Goal: Task Accomplishment & Management: Use online tool/utility

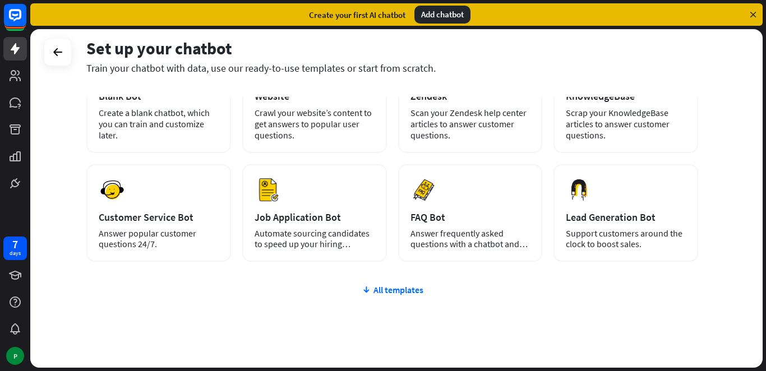
scroll to position [98, 0]
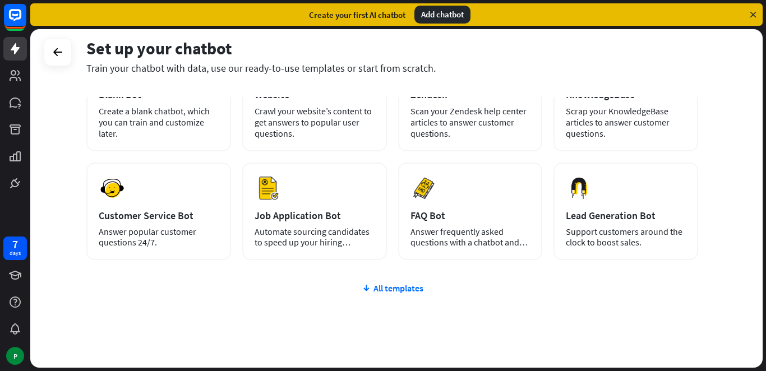
drag, startPoint x: 764, startPoint y: 130, endPoint x: 753, endPoint y: 68, distance: 63.1
click at [753, 68] on div "Set up your chatbot Train your chatbot with data, use our ready-to-use template…" at bounding box center [397, 200] width 735 height 342
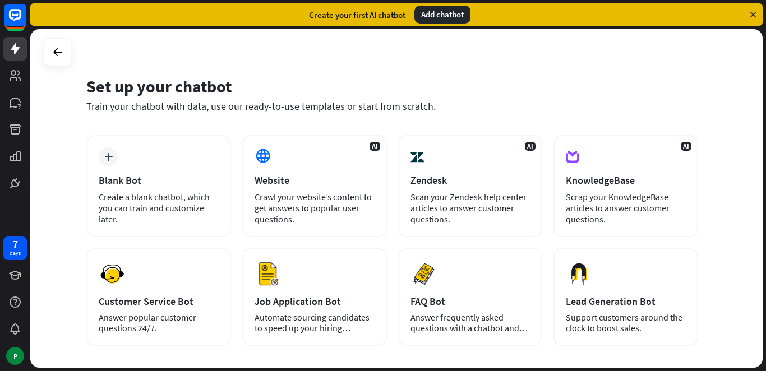
scroll to position [10, 0]
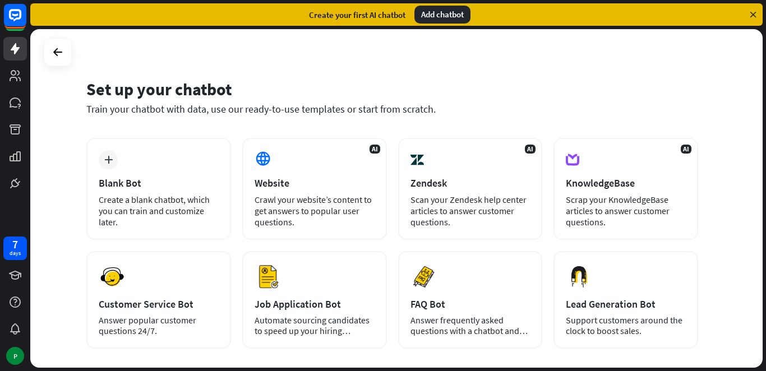
click at [452, 79] on div "Set up your chatbot" at bounding box center [391, 88] width 611 height 21
drag, startPoint x: 762, startPoint y: 118, endPoint x: 765, endPoint y: 197, distance: 78.5
click at [765, 197] on div "Set up your chatbot Train your chatbot with data, use our ready-to-use template…" at bounding box center [397, 200] width 735 height 342
click at [321, 183] on div "Website" at bounding box center [314, 183] width 120 height 13
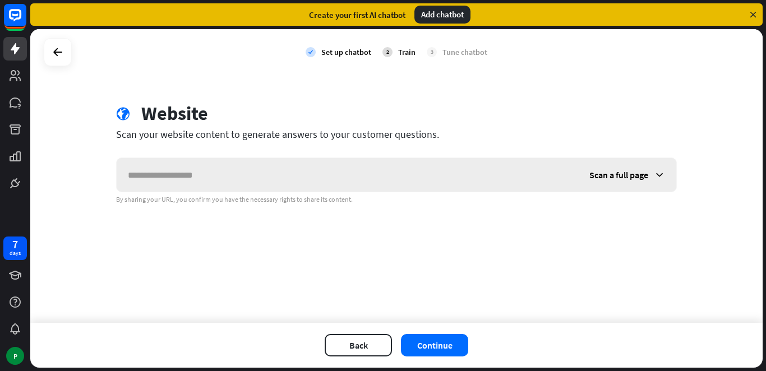
click at [647, 179] on span "Scan a full page" at bounding box center [618, 174] width 59 height 11
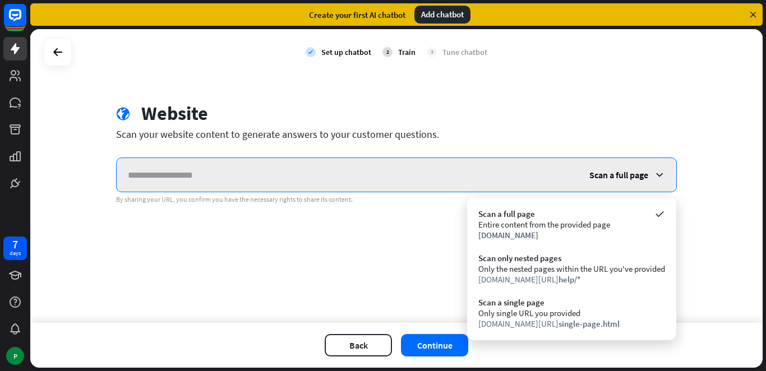
click at [272, 182] on input "text" at bounding box center [347, 175] width 461 height 34
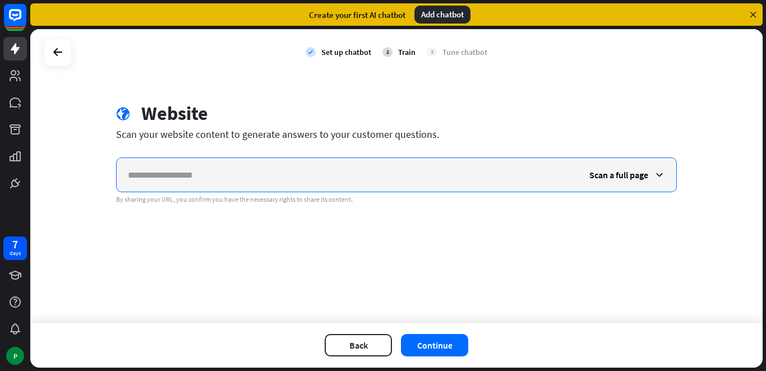
paste input "**********"
type input "**********"
click at [625, 171] on span "Scan a full page" at bounding box center [618, 174] width 59 height 11
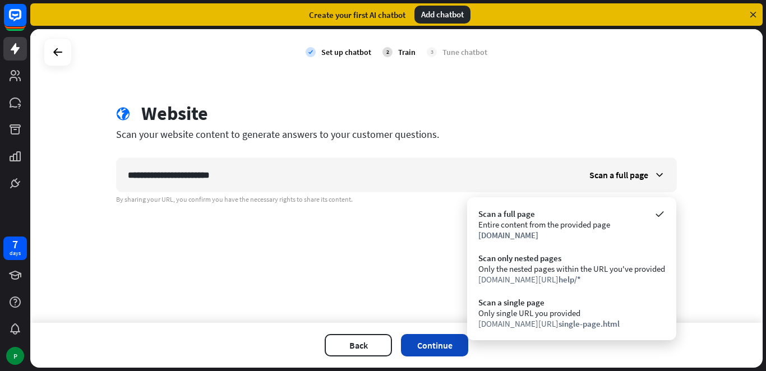
click at [436, 344] on button "Continue" at bounding box center [434, 345] width 67 height 22
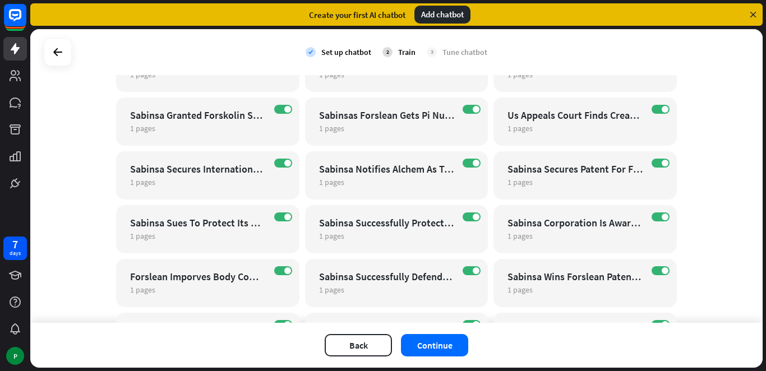
scroll to position [529, 0]
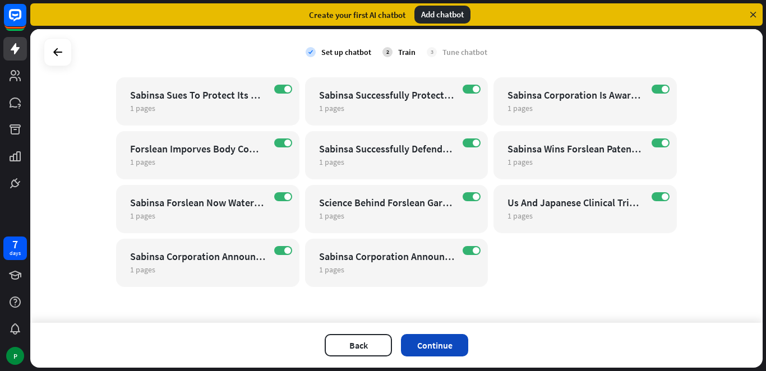
click at [430, 346] on button "Continue" at bounding box center [434, 345] width 67 height 22
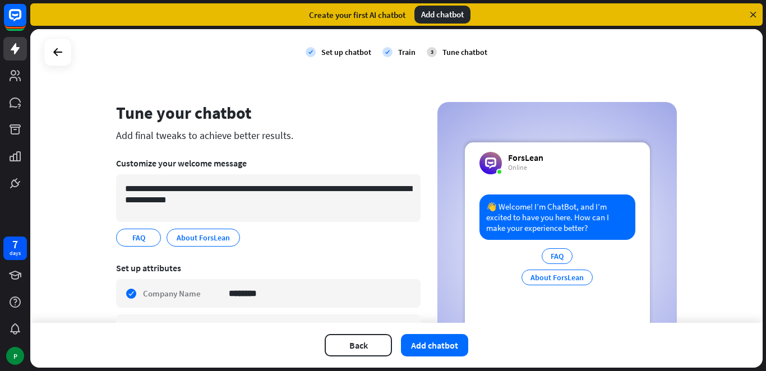
click at [430, 346] on button "Add chatbot" at bounding box center [434, 345] width 67 height 22
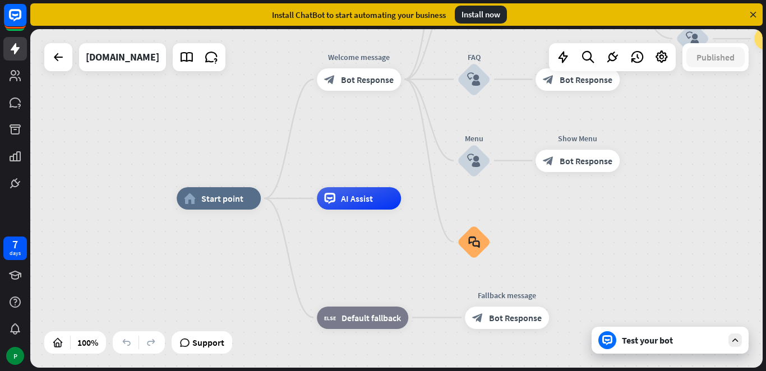
click at [618, 351] on div "Test your bot" at bounding box center [669, 340] width 157 height 27
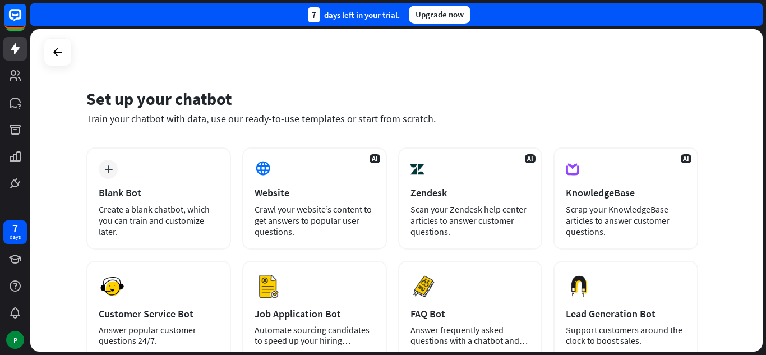
drag, startPoint x: 763, startPoint y: 83, endPoint x: 765, endPoint y: 133, distance: 50.5
click at [765, 133] on div "Set up your chatbot Train your chatbot with data, use our ready-to-use template…" at bounding box center [397, 192] width 735 height 326
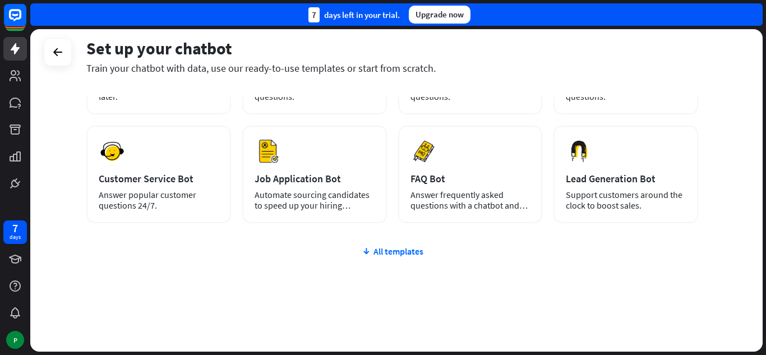
scroll to position [141, 0]
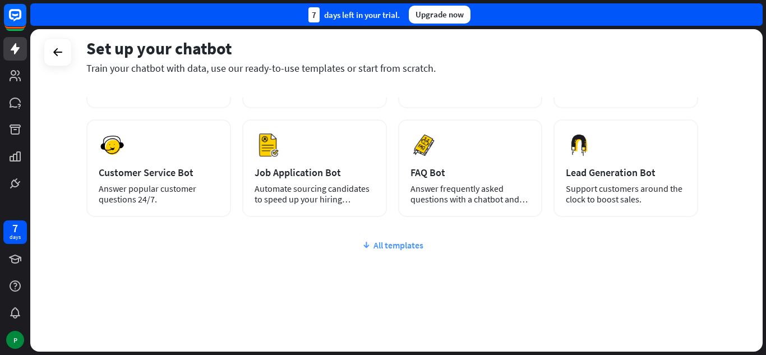
click at [402, 247] on div "All templates" at bounding box center [391, 244] width 611 height 11
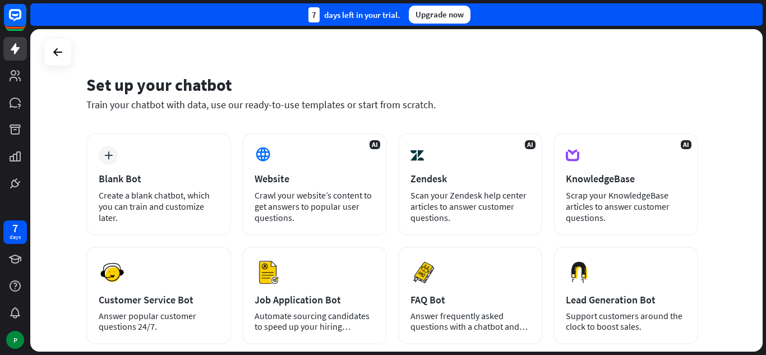
scroll to position [0, 0]
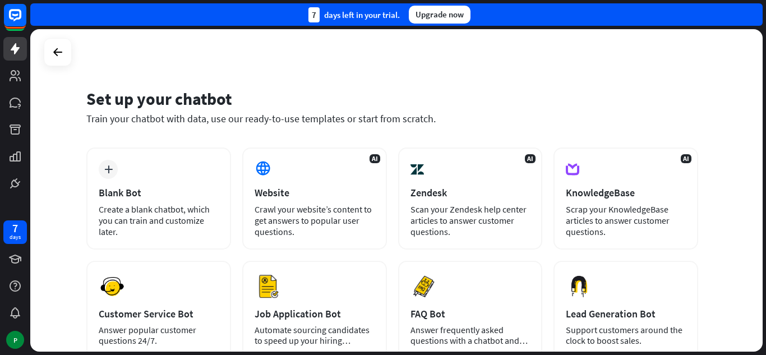
click at [763, 100] on div "Set up your chatbot Train your chatbot with data, use our ready-to-use template…" at bounding box center [397, 192] width 735 height 326
click at [434, 17] on div "Upgrade now" at bounding box center [440, 15] width 62 height 18
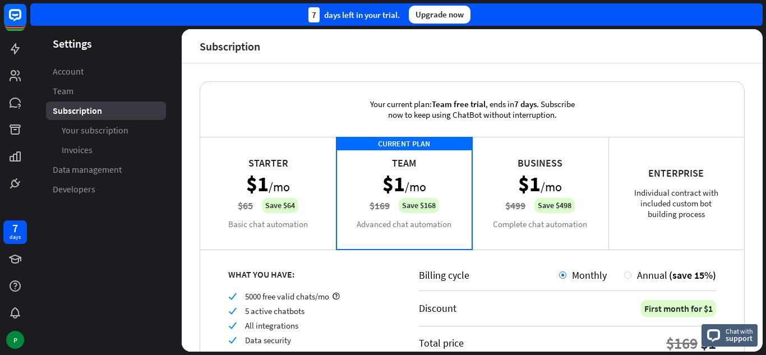
scroll to position [119, 0]
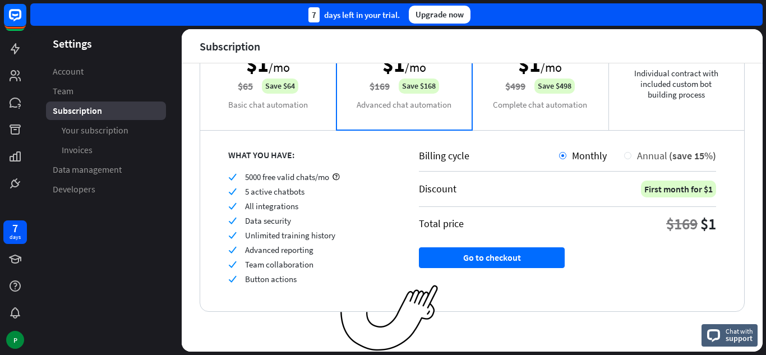
click at [624, 154] on div at bounding box center [627, 155] width 7 height 7
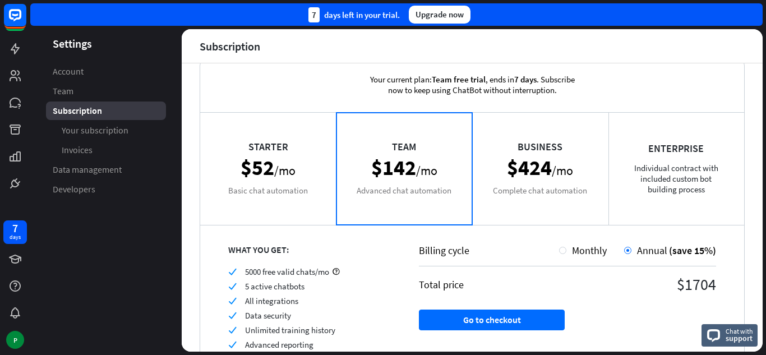
scroll to position [0, 0]
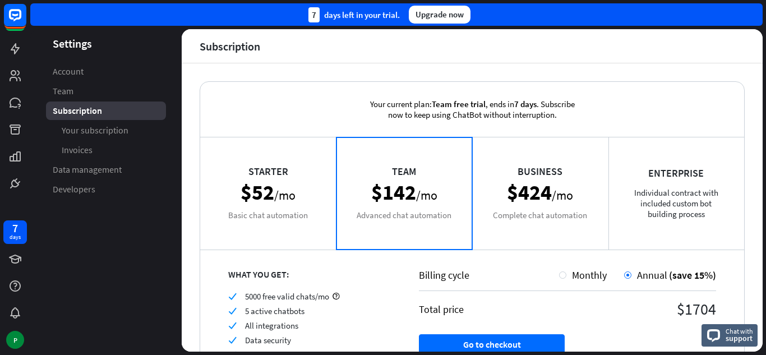
click at [271, 177] on div "Starter $52 /mo Basic chat automation" at bounding box center [268, 193] width 136 height 112
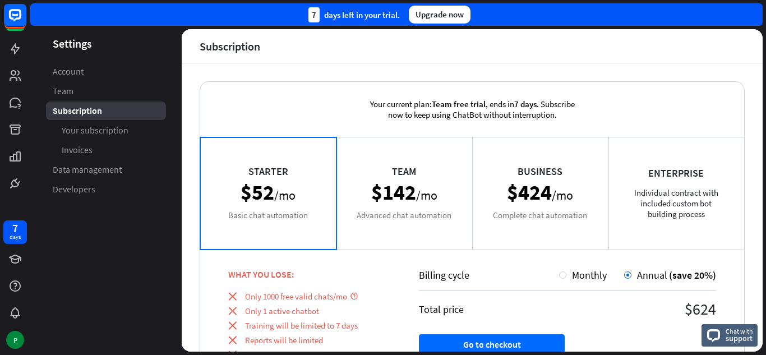
click at [401, 169] on div "Team $142 /mo Advanced chat automation" at bounding box center [404, 193] width 136 height 112
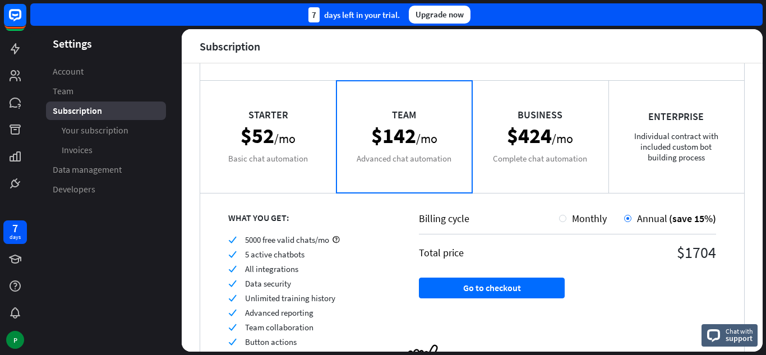
scroll to position [77, 0]
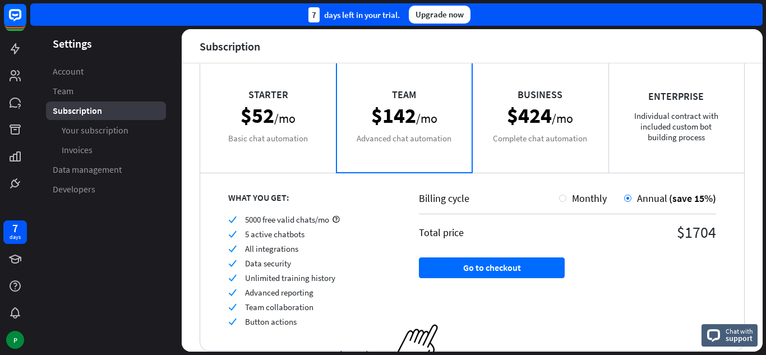
click at [544, 133] on div "Business $424 /mo Complete chat automation" at bounding box center [540, 116] width 136 height 112
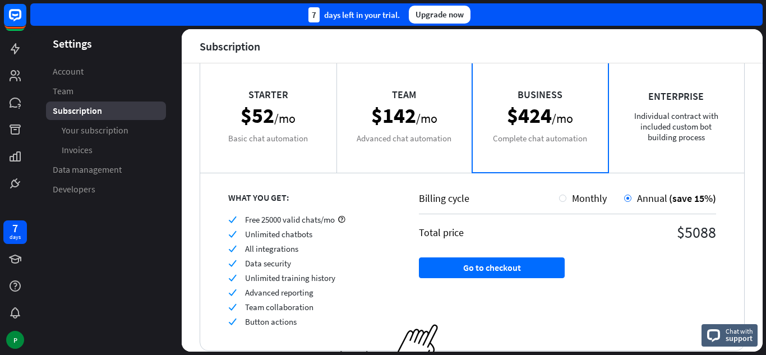
click at [663, 127] on div "Enterprise Individual contract with included custom bot building process" at bounding box center [676, 116] width 136 height 112
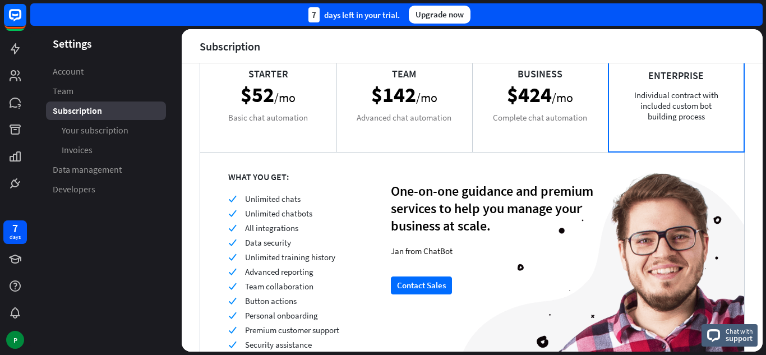
scroll to position [95, 0]
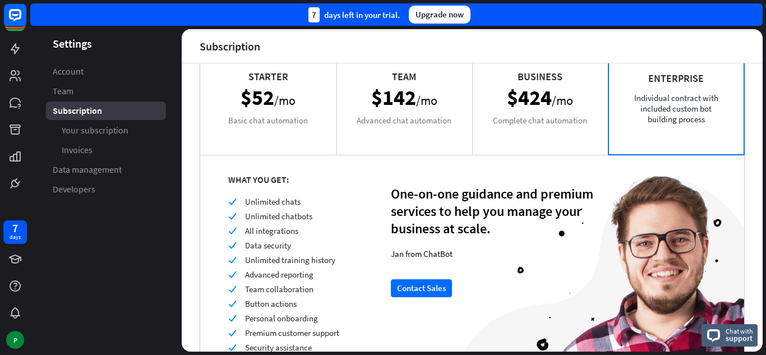
click at [546, 110] on div "Business $424 /mo Complete chat automation" at bounding box center [540, 98] width 136 height 112
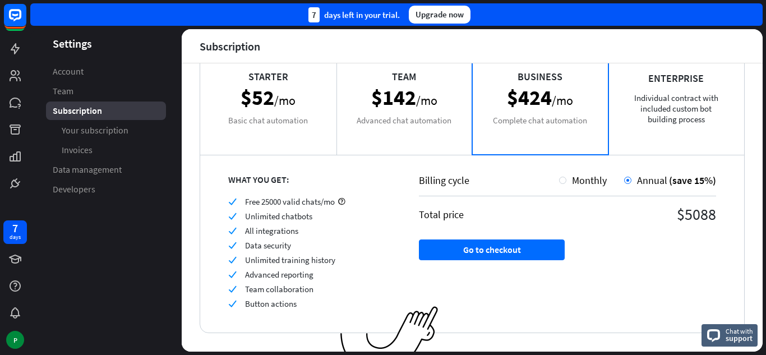
click at [654, 84] on div "Enterprise Individual contract with included custom bot building process" at bounding box center [676, 98] width 136 height 112
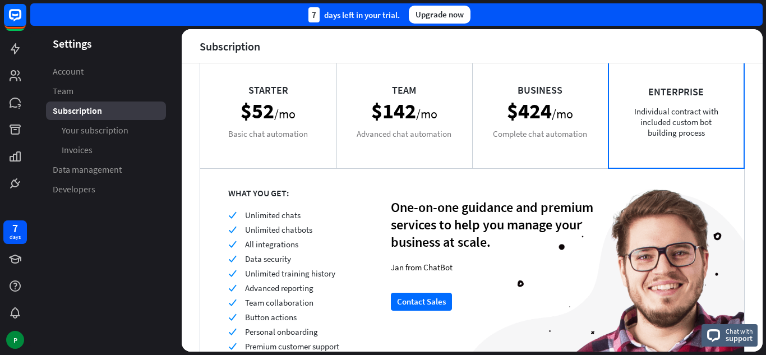
scroll to position [0, 0]
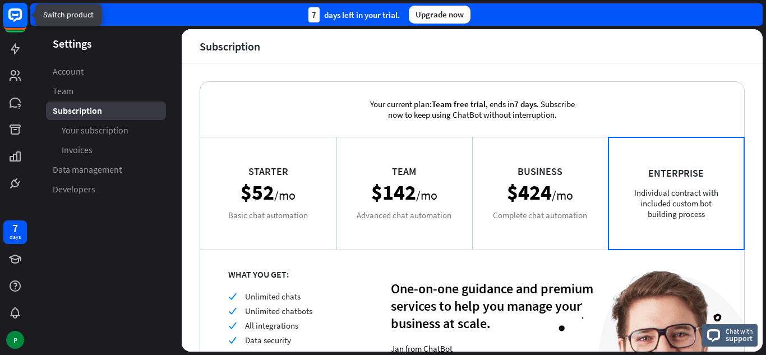
click at [18, 18] on icon at bounding box center [14, 14] width 13 height 13
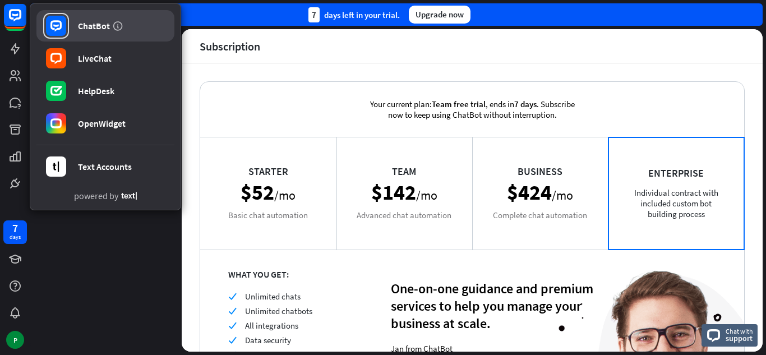
click at [93, 24] on div "ChatBot" at bounding box center [94, 25] width 32 height 11
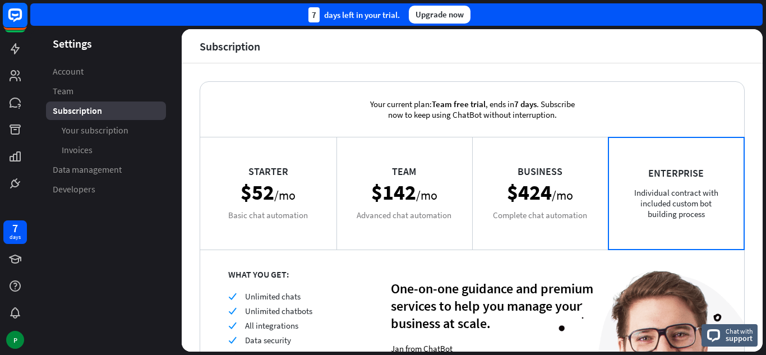
click at [15, 16] on icon at bounding box center [15, 14] width 7 height 3
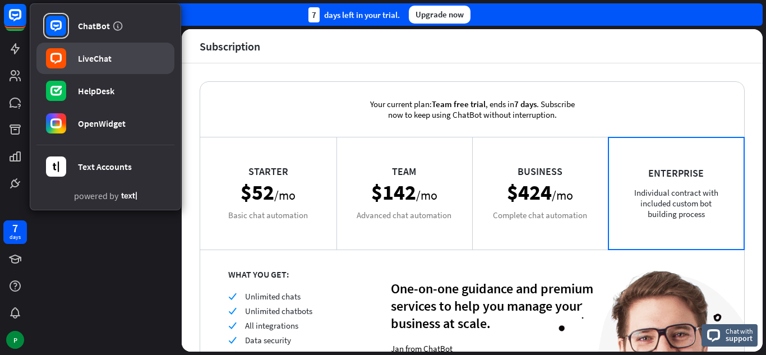
click at [89, 61] on div "LiveChat" at bounding box center [95, 58] width 34 height 11
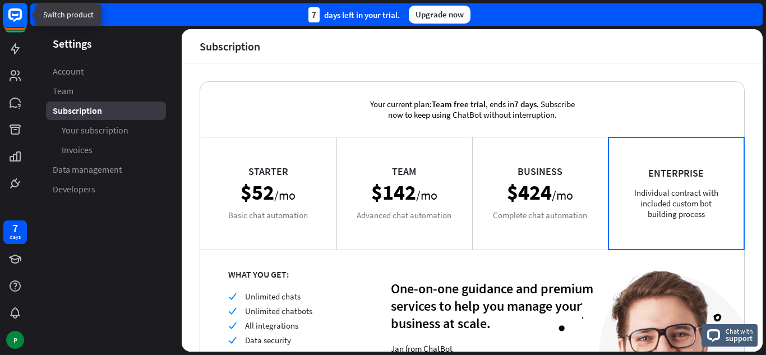
click at [15, 20] on icon at bounding box center [14, 14] width 13 height 13
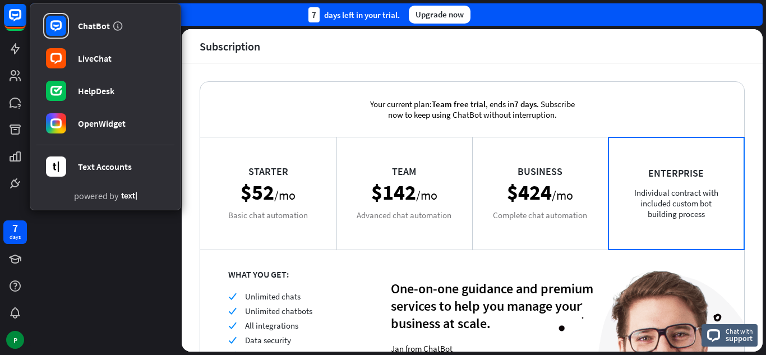
click at [282, 116] on div "Your current plan: Team free trial , ends [DATE] . Subscribe now to keep using …" at bounding box center [472, 109] width 544 height 55
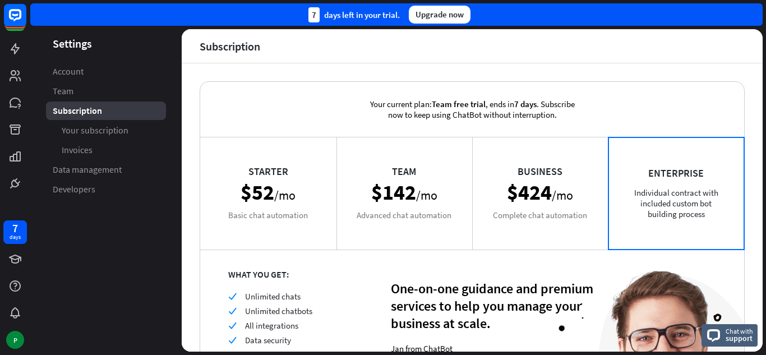
drag, startPoint x: 763, startPoint y: 133, endPoint x: 764, endPoint y: 253, distance: 119.9
click at [764, 253] on div "Settings Account Team Subscription Your subscription Invoices Data management D…" at bounding box center [397, 192] width 735 height 326
click at [623, 213] on div "Enterprise Individual contract with included custom bot building process" at bounding box center [676, 193] width 136 height 112
click at [18, 15] on icon at bounding box center [15, 14] width 7 height 3
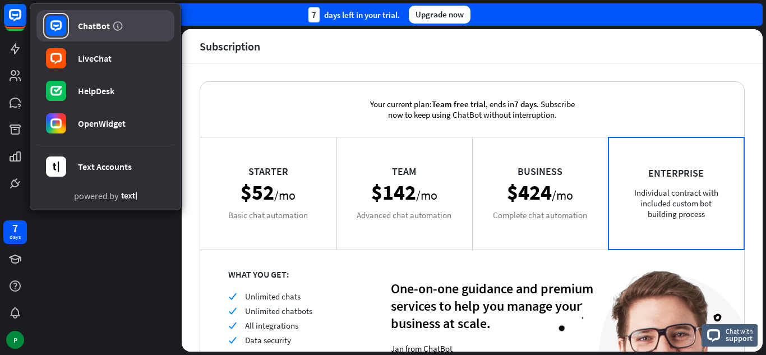
click at [87, 23] on div "ChatBot" at bounding box center [94, 25] width 32 height 11
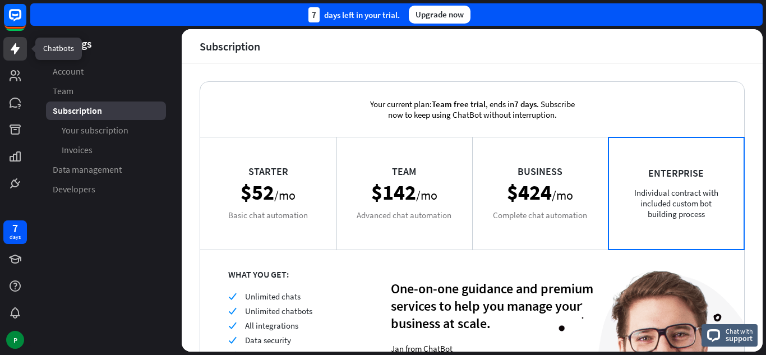
click at [7, 48] on link at bounding box center [15, 49] width 24 height 24
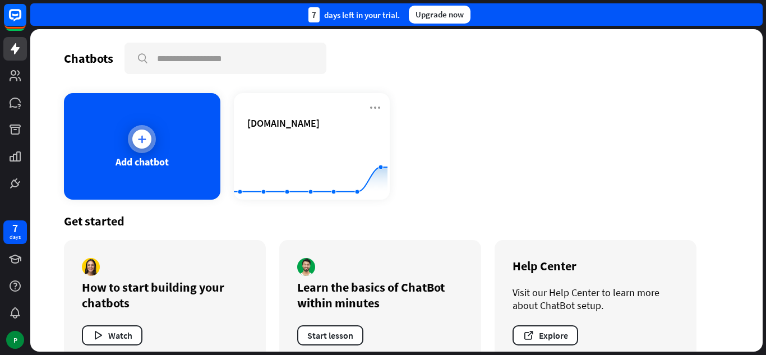
click at [147, 143] on div at bounding box center [141, 138] width 19 height 19
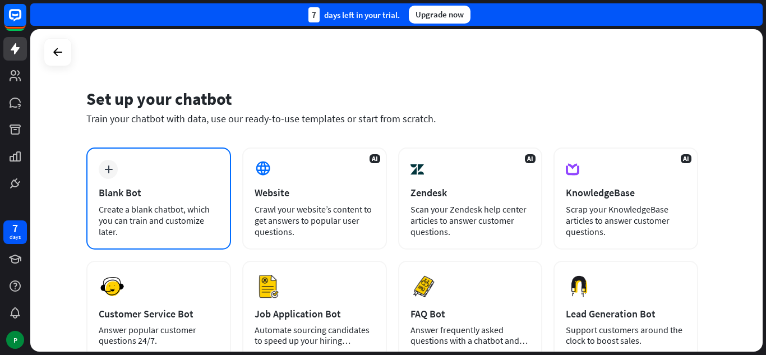
click at [147, 190] on div "Blank Bot" at bounding box center [159, 192] width 120 height 13
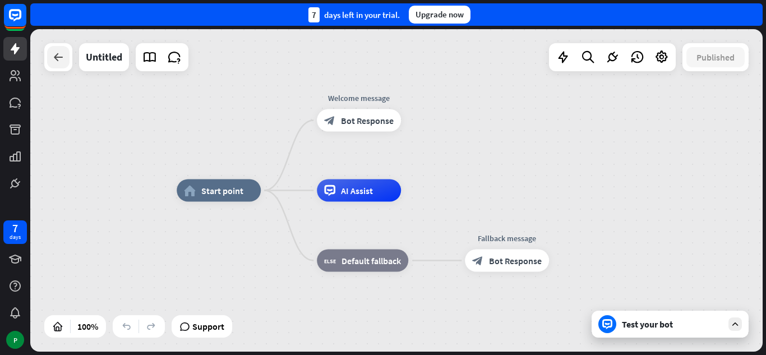
click at [59, 60] on icon at bounding box center [58, 56] width 13 height 13
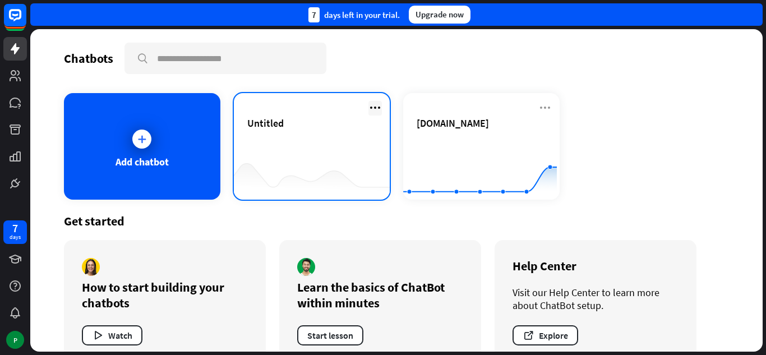
click at [370, 109] on icon at bounding box center [374, 107] width 13 height 13
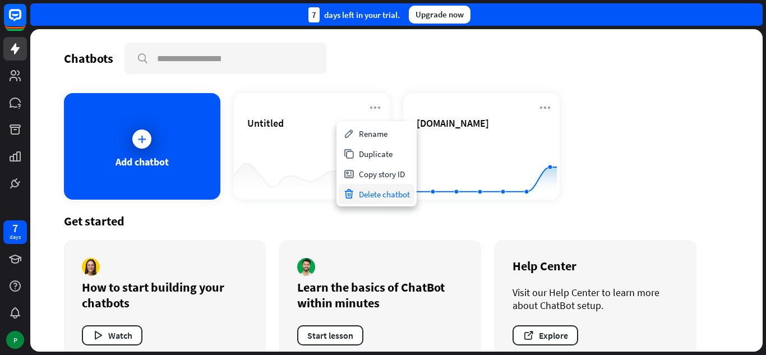
click at [367, 192] on div "Delete chatbot" at bounding box center [376, 194] width 76 height 20
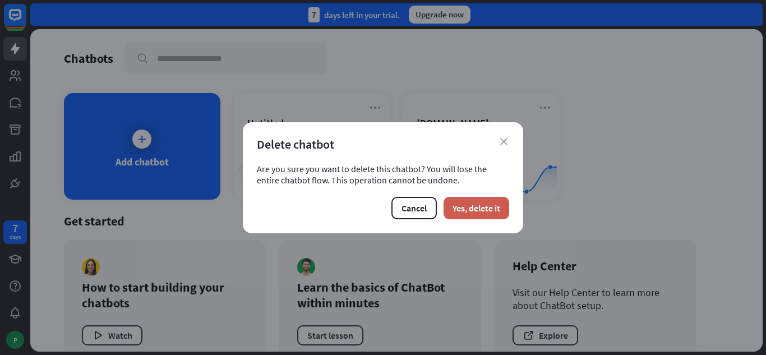
click at [473, 208] on button "Yes, delete it" at bounding box center [476, 208] width 66 height 22
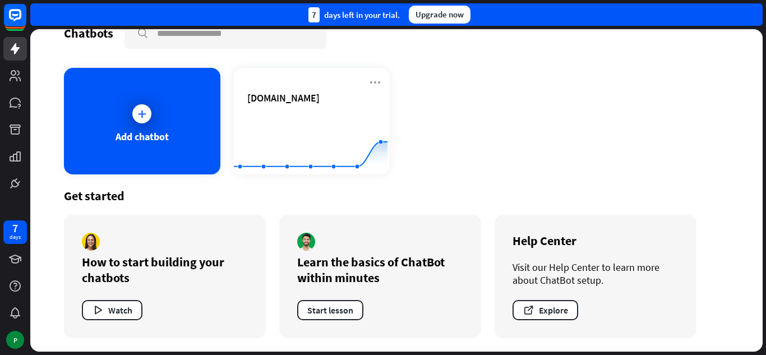
scroll to position [24, 0]
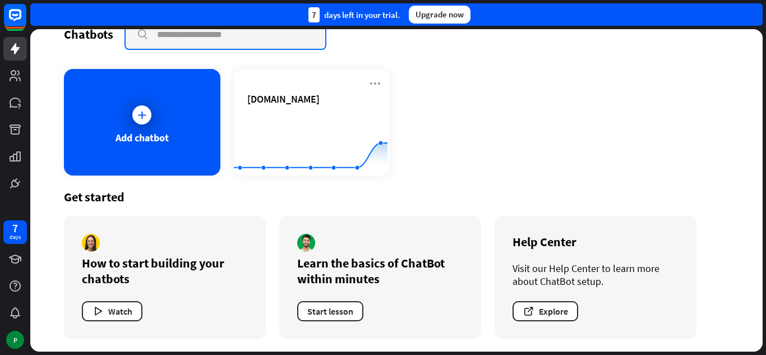
click at [182, 34] on input "text" at bounding box center [226, 34] width 200 height 29
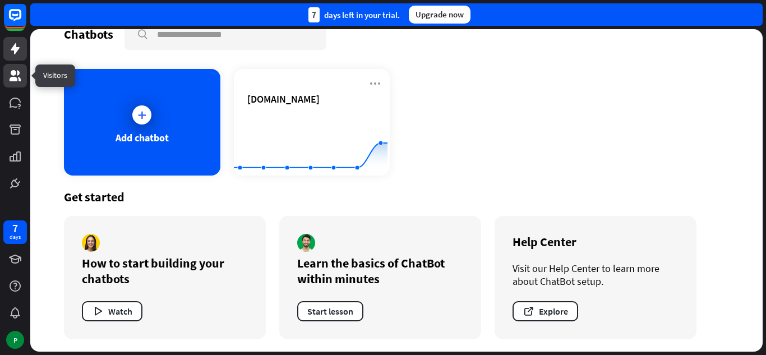
click at [16, 74] on icon at bounding box center [15, 75] width 11 height 11
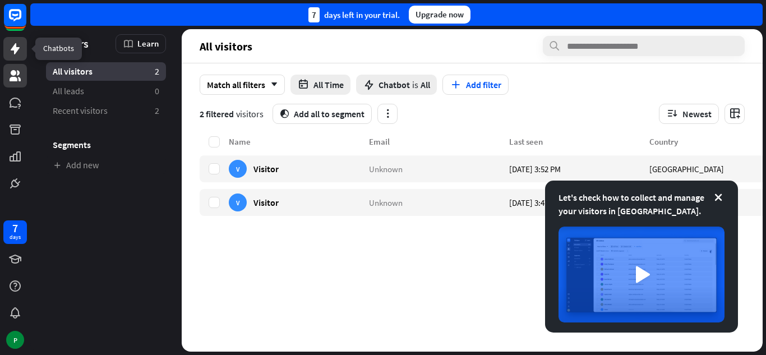
click at [10, 50] on icon at bounding box center [14, 48] width 13 height 13
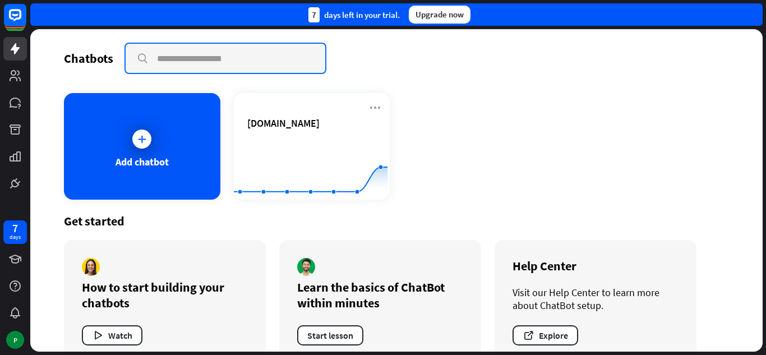
click at [234, 57] on input "text" at bounding box center [226, 58] width 200 height 29
type input "*"
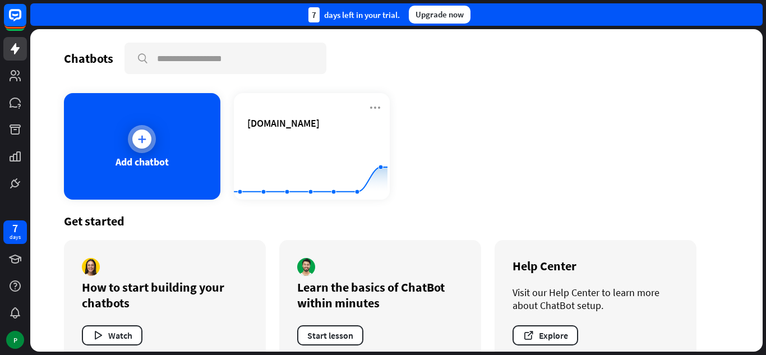
click at [134, 137] on div at bounding box center [141, 138] width 19 height 19
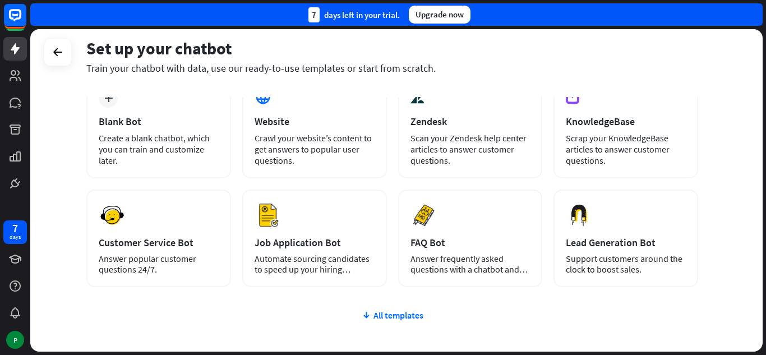
scroll to position [66, 0]
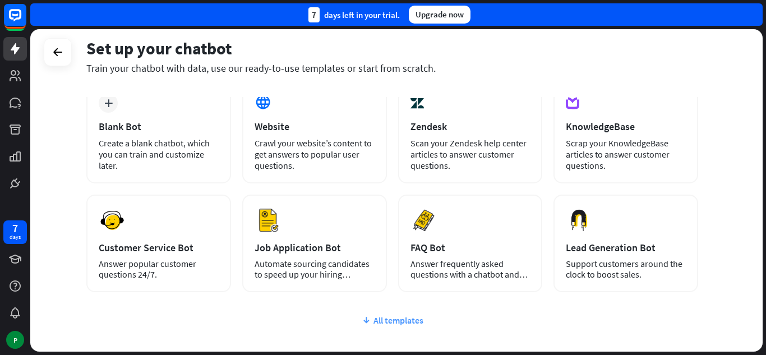
click at [391, 319] on div "All templates" at bounding box center [391, 319] width 611 height 11
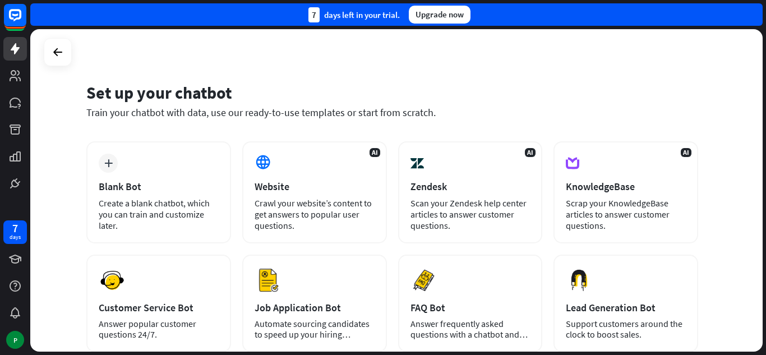
scroll to position [7, 0]
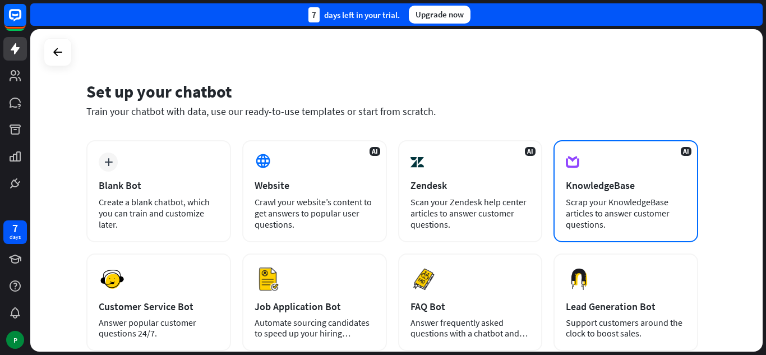
click at [570, 192] on div "AI KnowledgeBase Scrap your KnowledgeBase articles to answer customer questions." at bounding box center [625, 191] width 145 height 102
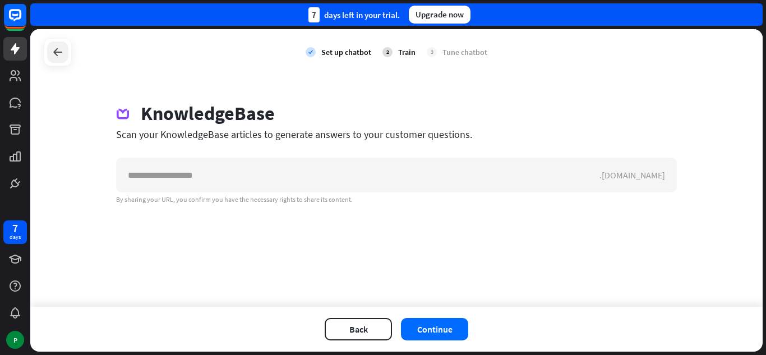
click at [59, 55] on icon at bounding box center [57, 51] width 13 height 13
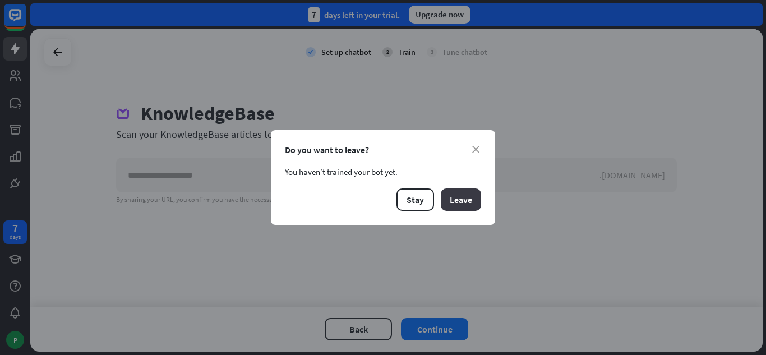
click at [467, 202] on button "Leave" at bounding box center [460, 199] width 40 height 22
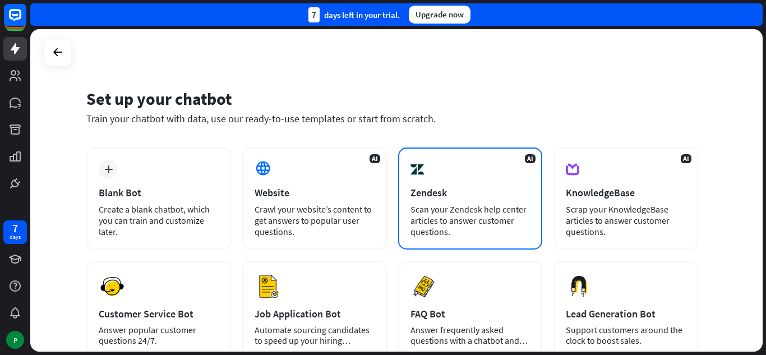
click at [521, 183] on div "AI Zendesk Scan your Zendesk help center articles to answer customer questions." at bounding box center [470, 198] width 145 height 102
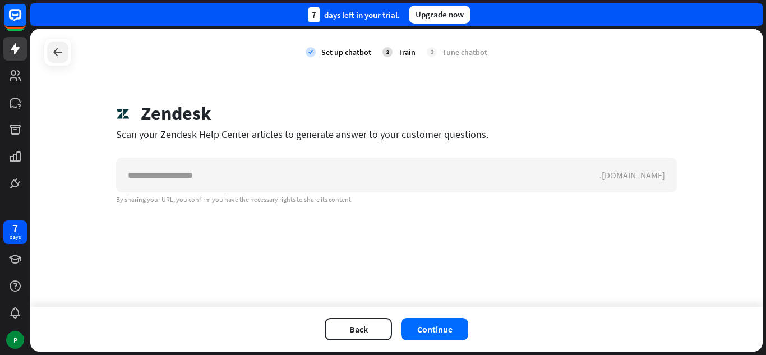
click at [59, 55] on icon at bounding box center [57, 51] width 13 height 13
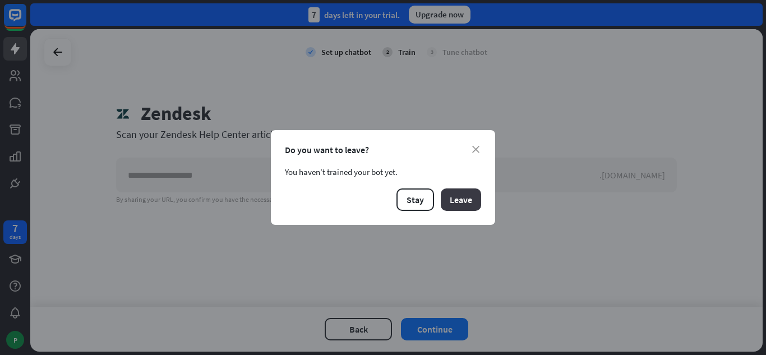
click at [463, 199] on button "Leave" at bounding box center [460, 199] width 40 height 22
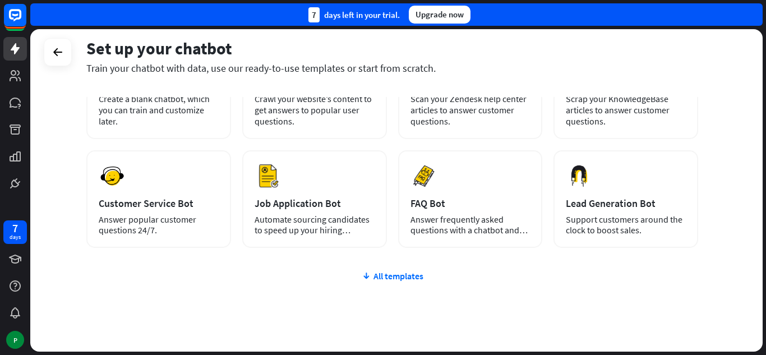
scroll to position [120, 0]
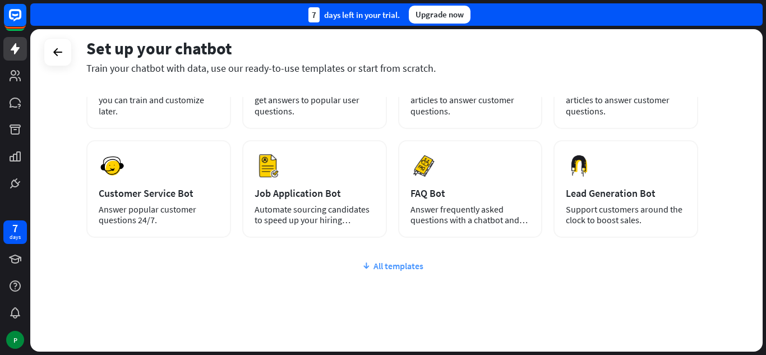
click at [373, 268] on div "All templates" at bounding box center [391, 265] width 611 height 11
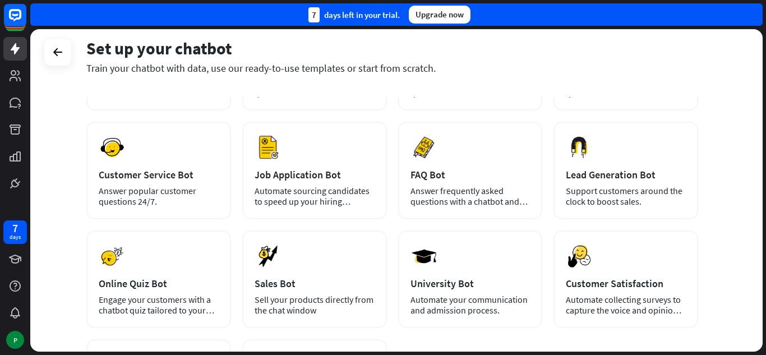
scroll to position [152, 0]
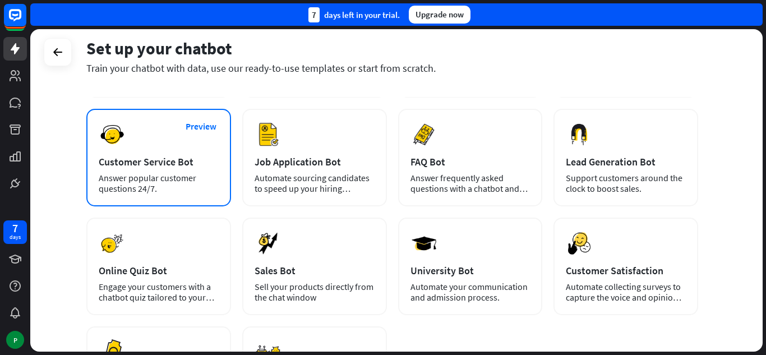
click at [178, 161] on div "Customer Service Bot" at bounding box center [159, 161] width 120 height 13
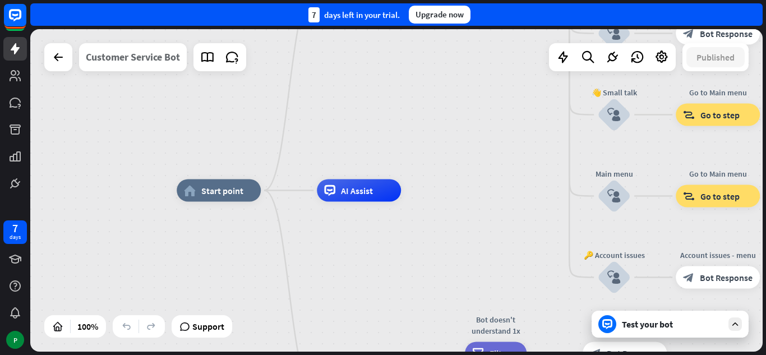
click at [159, 59] on div "Customer Service Bot" at bounding box center [133, 57] width 94 height 28
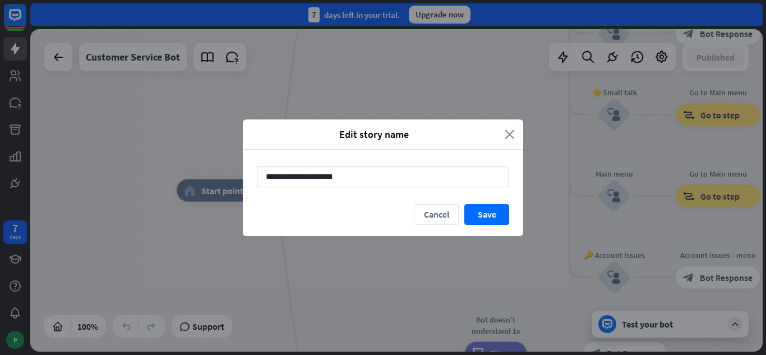
click at [512, 136] on icon "close" at bounding box center [509, 134] width 10 height 13
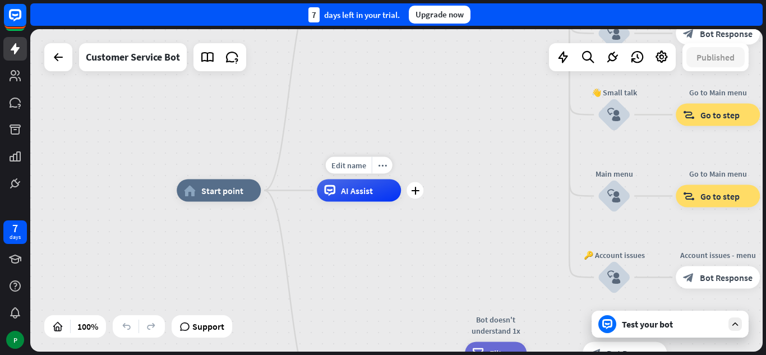
click at [361, 193] on span "AI Assist" at bounding box center [357, 190] width 32 height 11
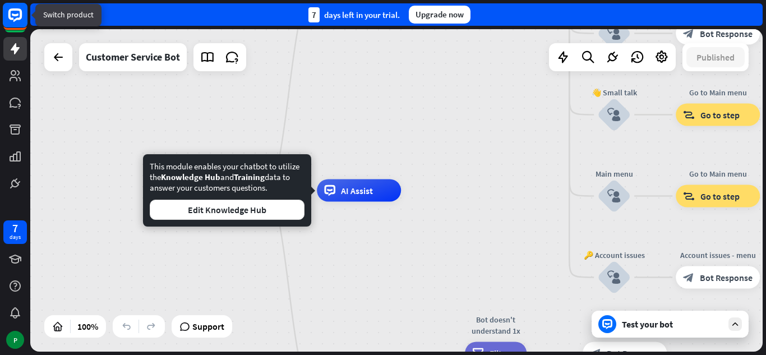
click at [5, 13] on rect at bounding box center [15, 15] width 25 height 25
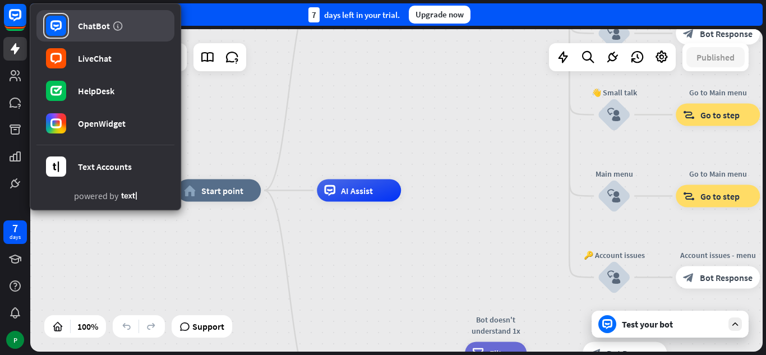
click at [90, 26] on div "ChatBot" at bounding box center [94, 25] width 32 height 11
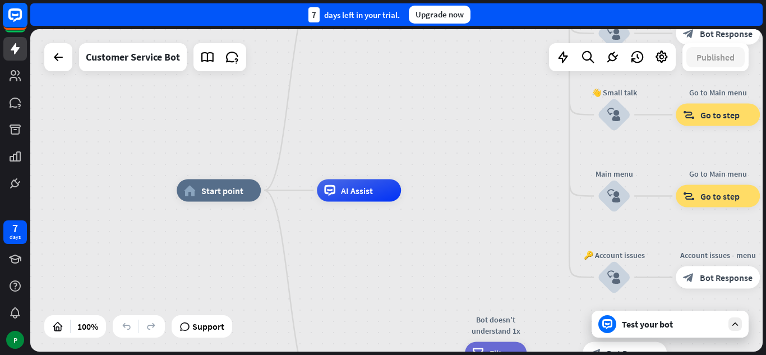
click at [14, 10] on icon at bounding box center [14, 14] width 13 height 13
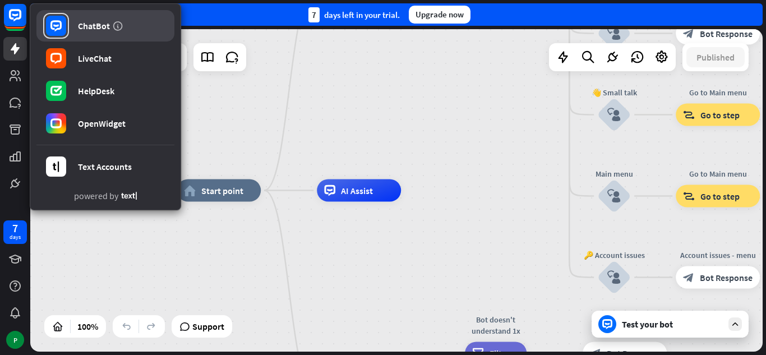
click at [86, 22] on div "ChatBot" at bounding box center [94, 25] width 32 height 11
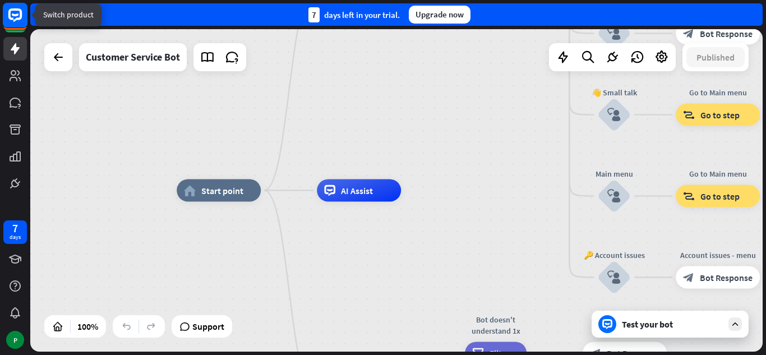
click at [12, 15] on rect at bounding box center [15, 15] width 25 height 25
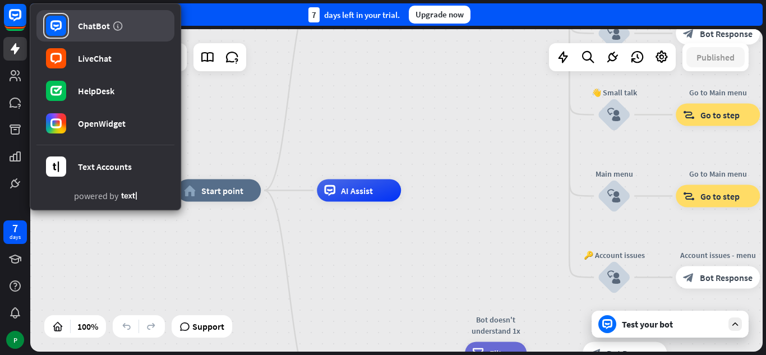
click at [92, 26] on div "ChatBot" at bounding box center [94, 25] width 32 height 11
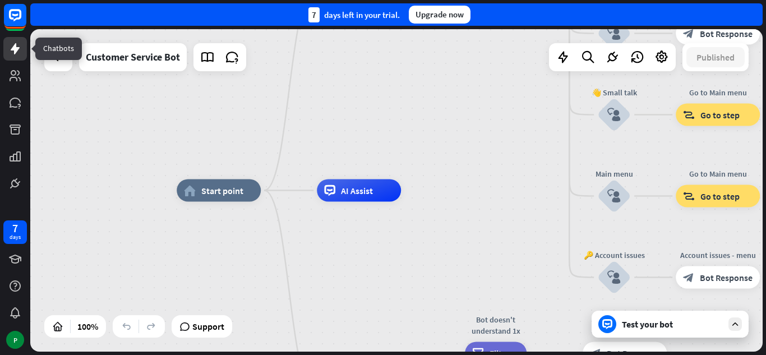
click at [11, 54] on icon at bounding box center [14, 48] width 13 height 13
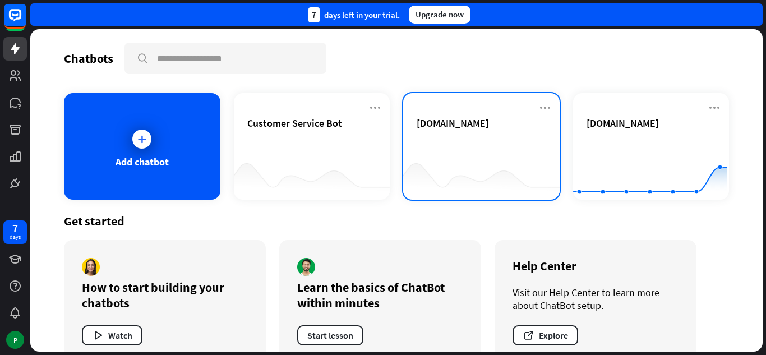
click at [466, 153] on div "[DOMAIN_NAME]" at bounding box center [480, 136] width 129 height 39
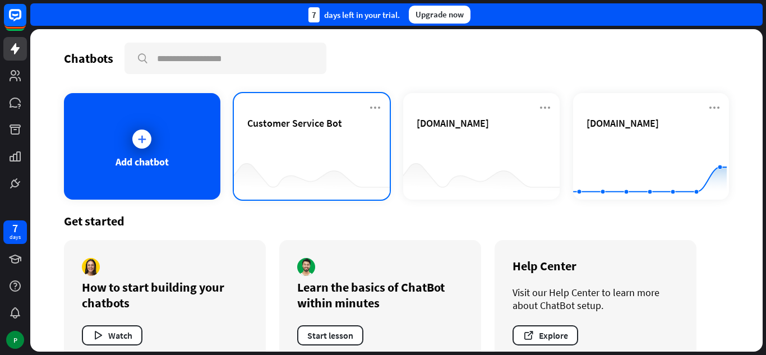
click at [327, 147] on div "Customer Service Bot" at bounding box center [311, 136] width 129 height 39
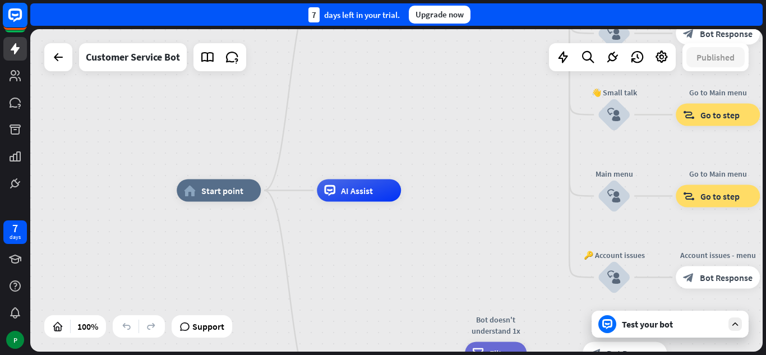
click at [16, 12] on rect at bounding box center [15, 15] width 25 height 25
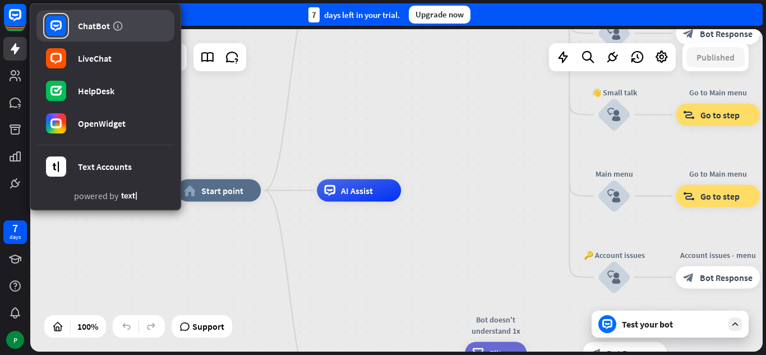
click at [58, 24] on rect at bounding box center [56, 26] width 20 height 20
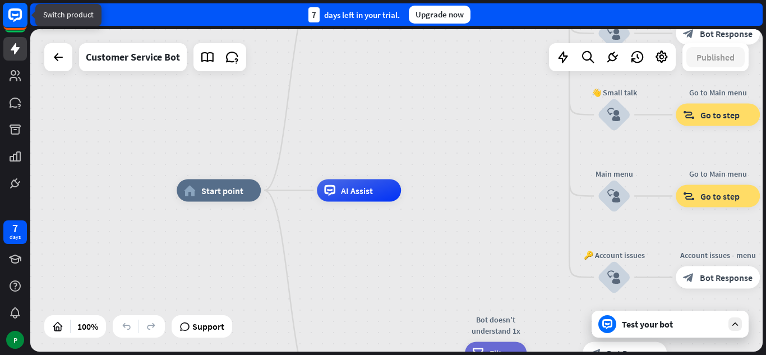
click at [22, 18] on rect at bounding box center [15, 15] width 25 height 25
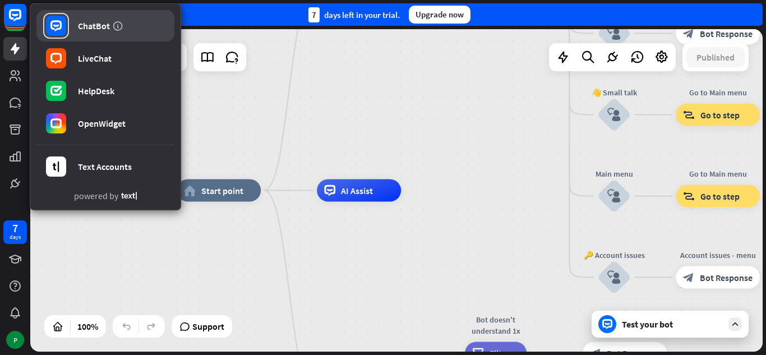
click at [92, 25] on div "ChatBot" at bounding box center [94, 25] width 32 height 11
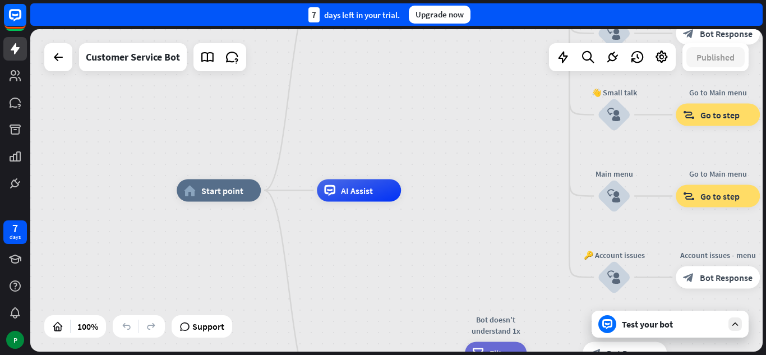
click at [446, 50] on div "home_2 Start point Welcome message block_bot_response Bot Response 🔙 Main menu …" at bounding box center [396, 190] width 732 height 322
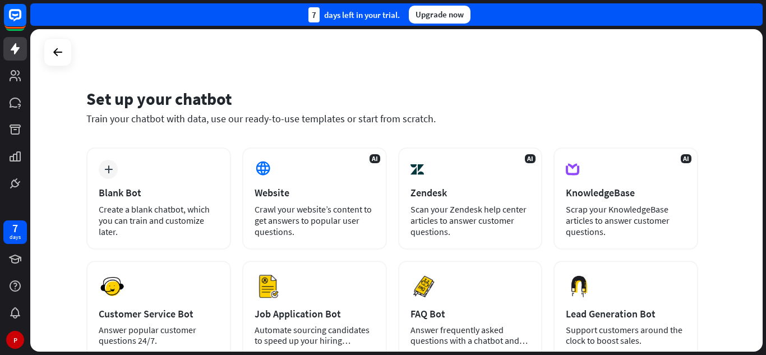
drag, startPoint x: 765, startPoint y: 114, endPoint x: 765, endPoint y: 133, distance: 19.1
click at [765, 133] on div "Set up your chatbot Train your chatbot with data, use our ready-to-use template…" at bounding box center [397, 192] width 735 height 326
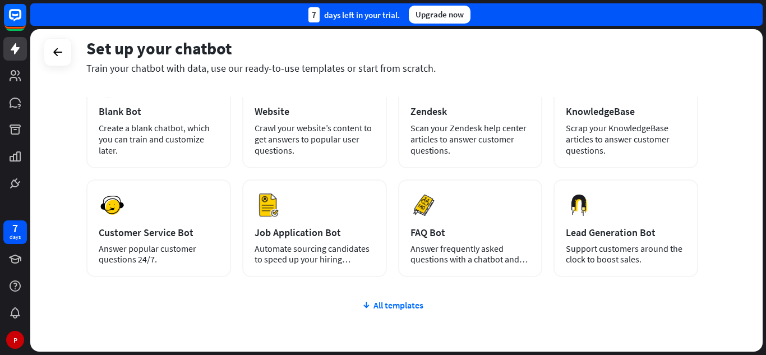
scroll to position [87, 0]
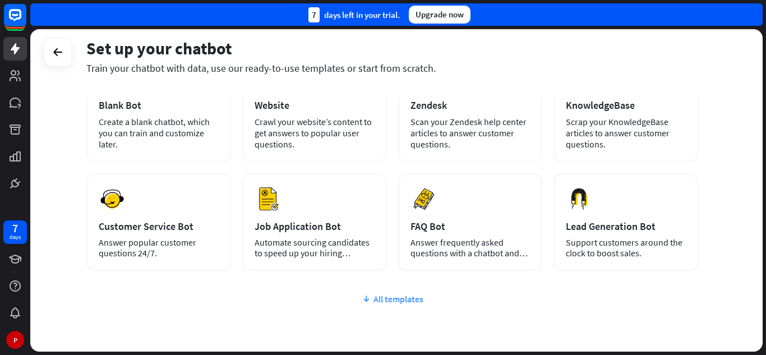
click at [384, 299] on div "All templates" at bounding box center [391, 298] width 611 height 11
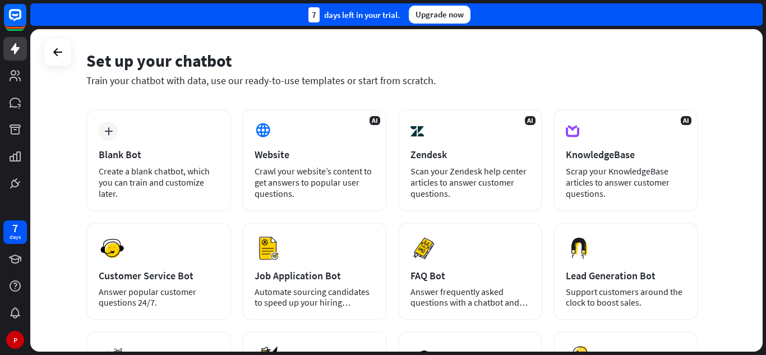
scroll to position [0, 0]
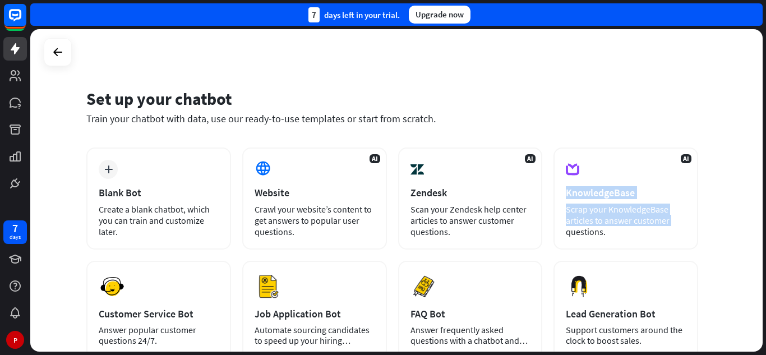
drag, startPoint x: 762, startPoint y: 148, endPoint x: 765, endPoint y: 225, distance: 76.8
click at [765, 225] on div "Set up your chatbot Train your chatbot with data, use our ready-to-use template…" at bounding box center [397, 192] width 735 height 326
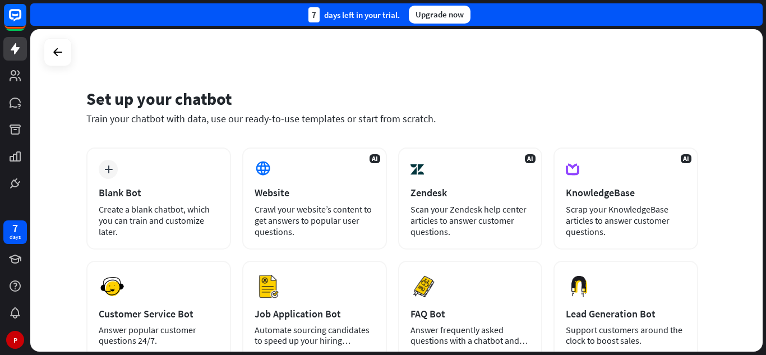
click at [729, 147] on div "Set up your chatbot Train your chatbot with data, use our ready-to-use template…" at bounding box center [396, 190] width 732 height 322
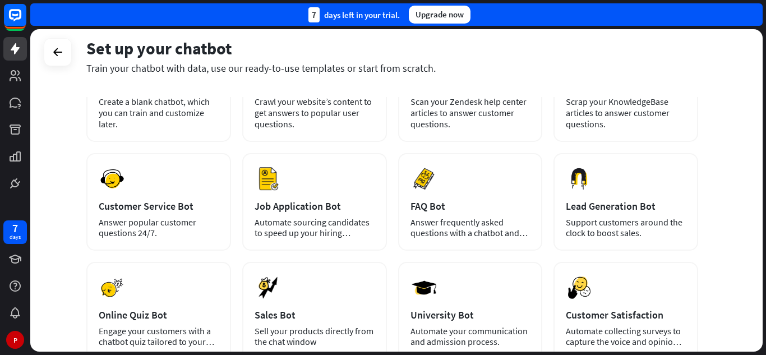
scroll to position [102, 0]
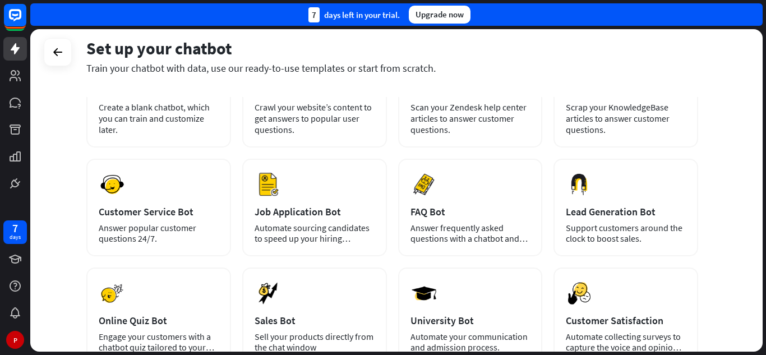
click at [432, 17] on div "Upgrade now" at bounding box center [440, 15] width 62 height 18
